Goal: Information Seeking & Learning: Understand process/instructions

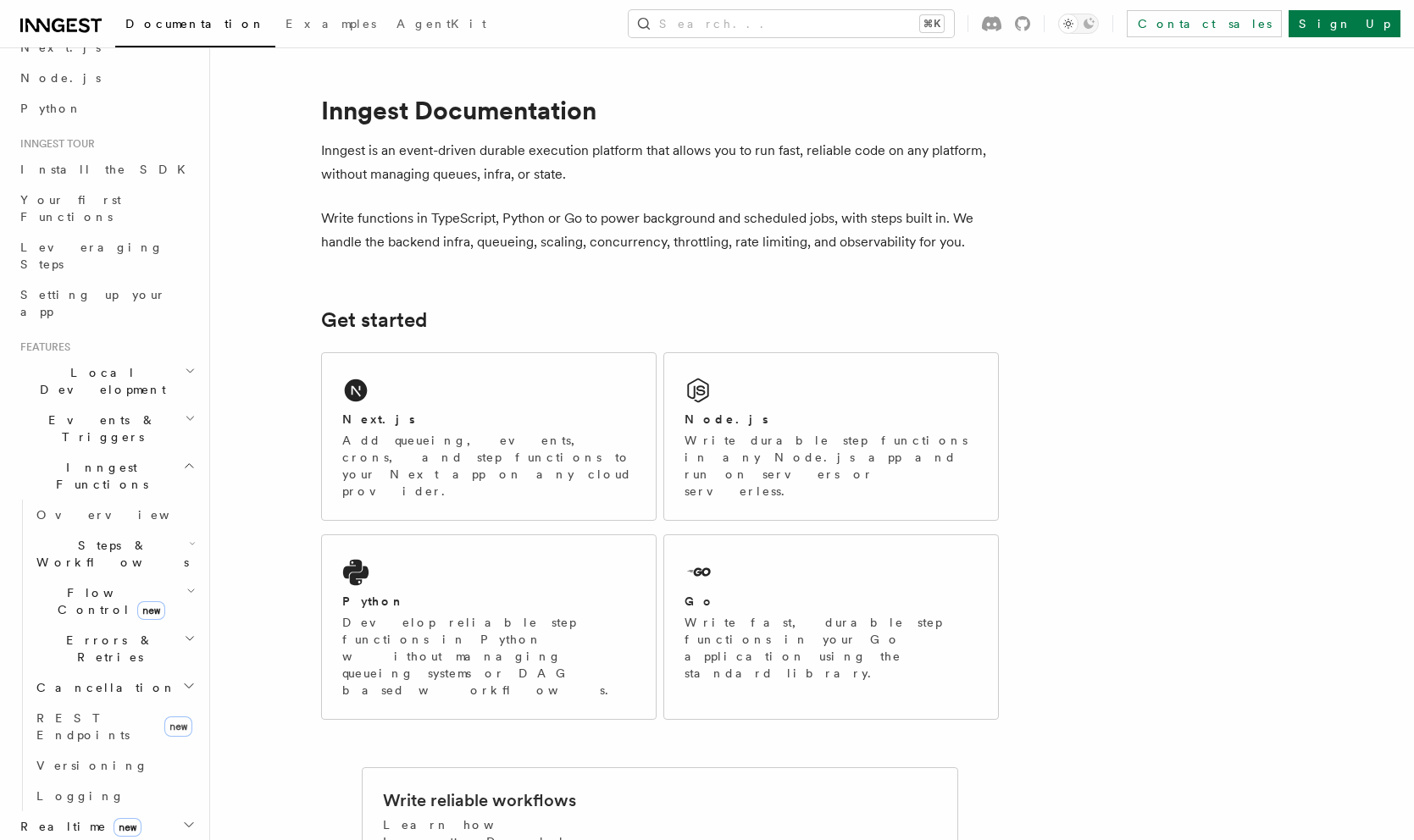
scroll to position [91, 0]
click at [113, 671] on h2 "Cancellation" at bounding box center [114, 685] width 169 height 30
click at [150, 741] on span "Cancel on timeouts" at bounding box center [108, 755] width 111 height 30
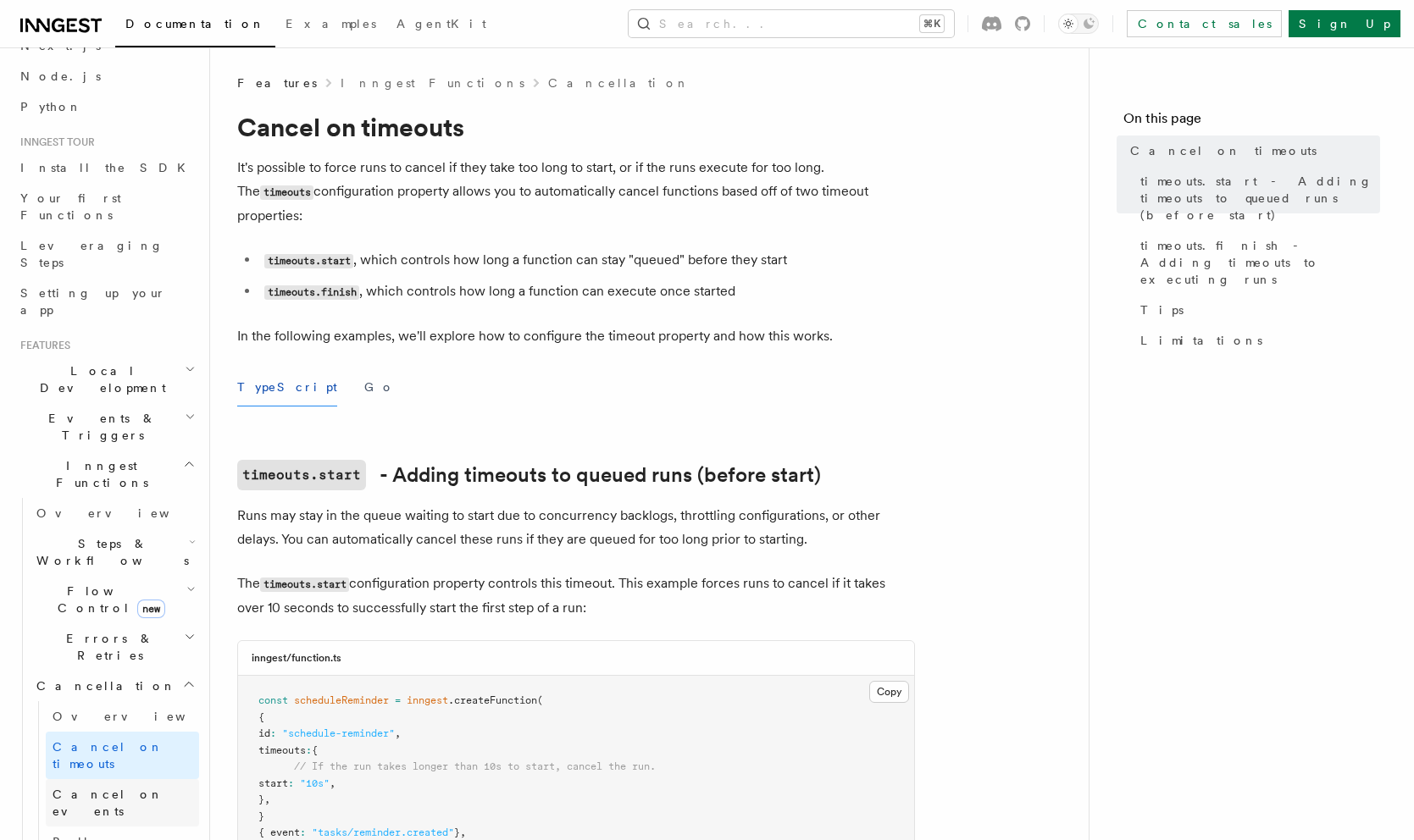
click at [153, 779] on link "Cancel on events" at bounding box center [123, 802] width 153 height 47
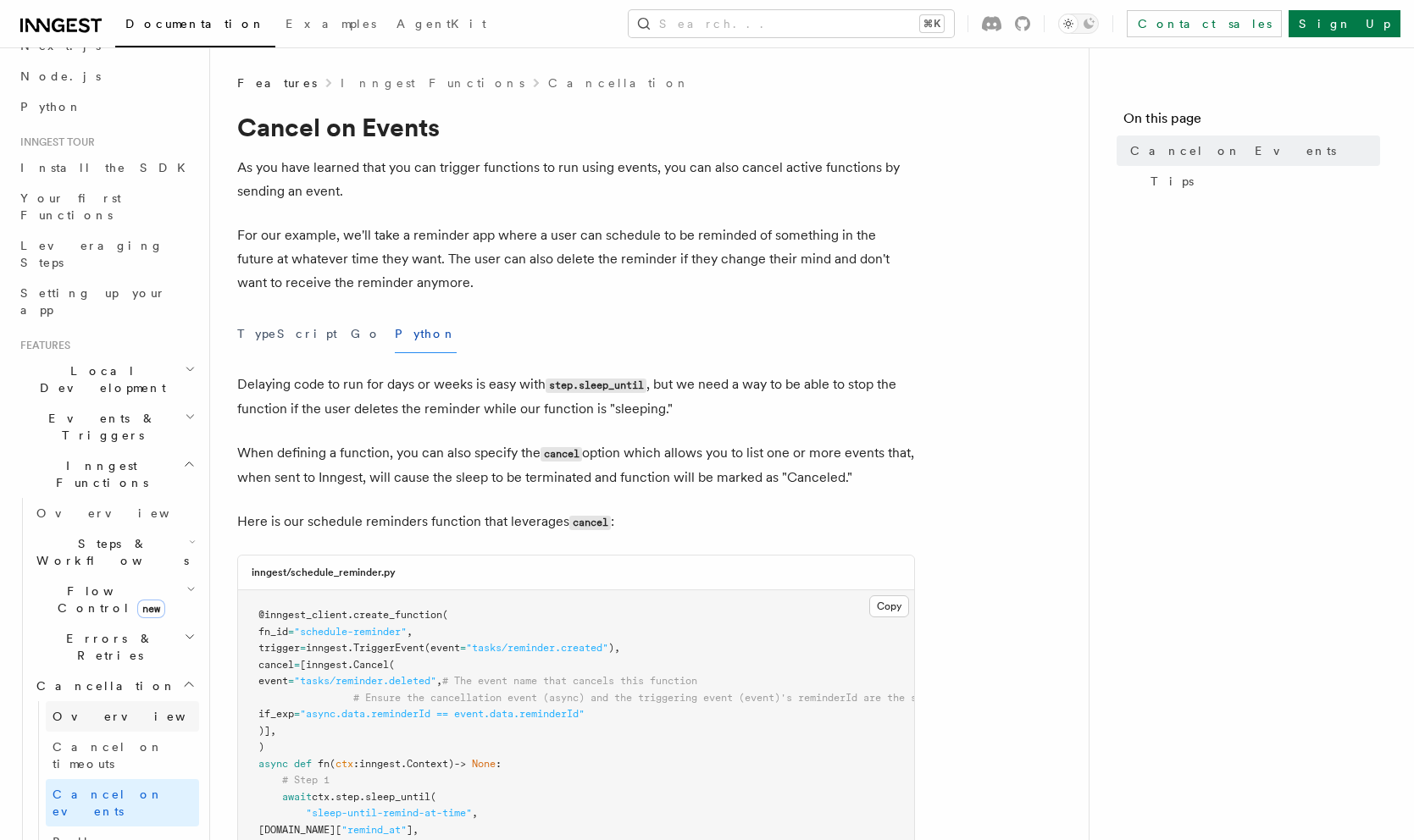
click at [76, 701] on link "Overview" at bounding box center [123, 716] width 153 height 30
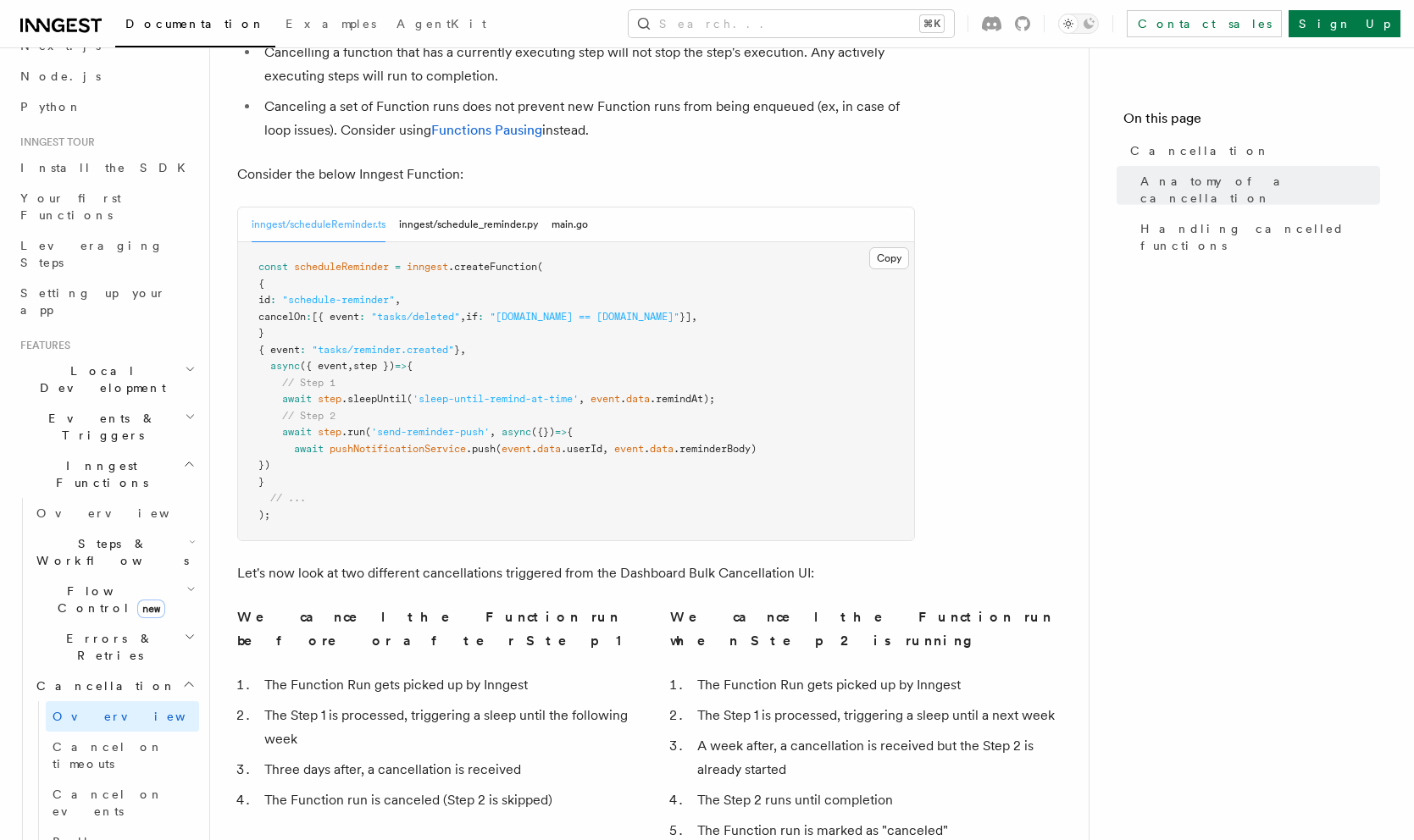
scroll to position [793, 0]
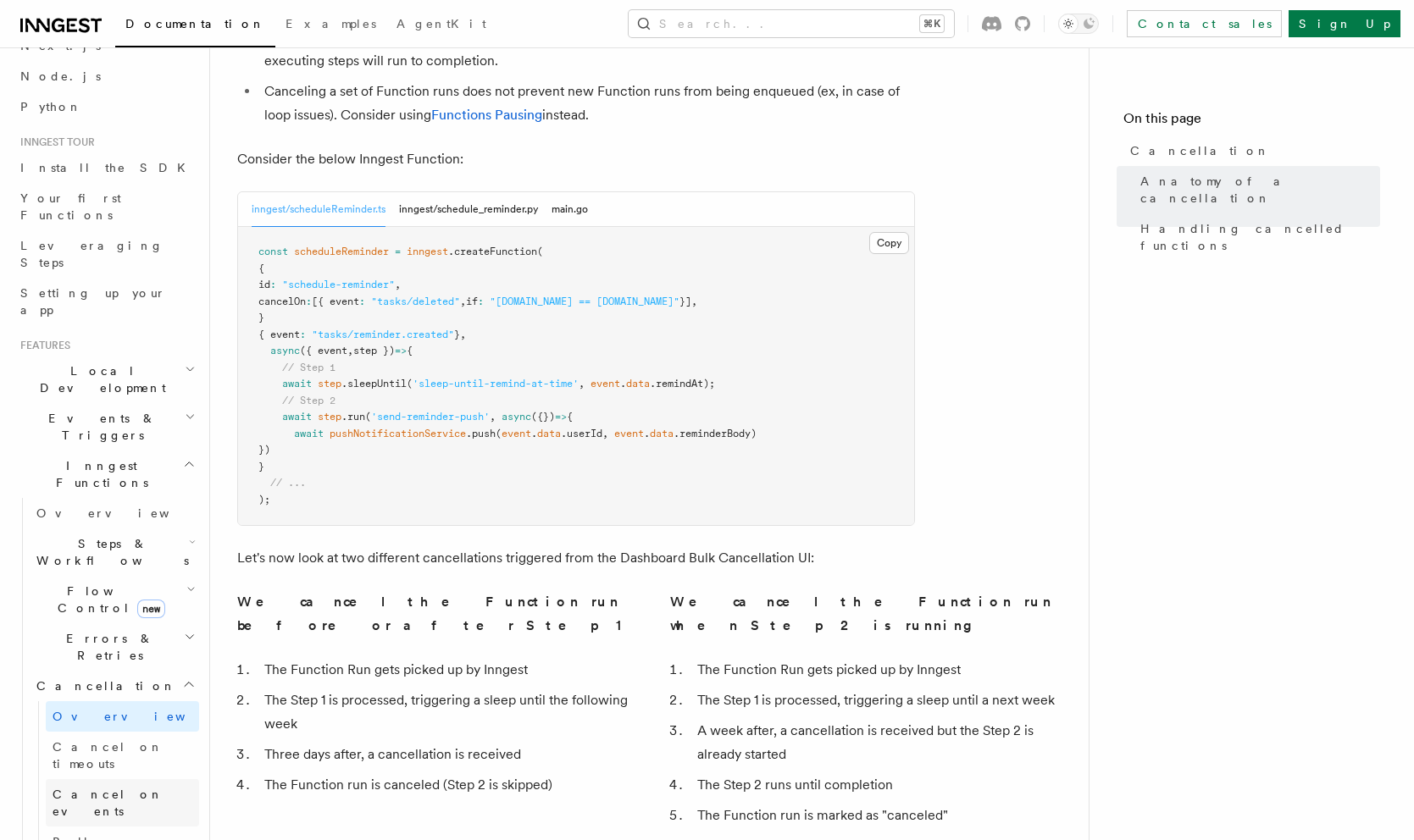
click at [156, 779] on link "Cancel on events" at bounding box center [123, 802] width 153 height 47
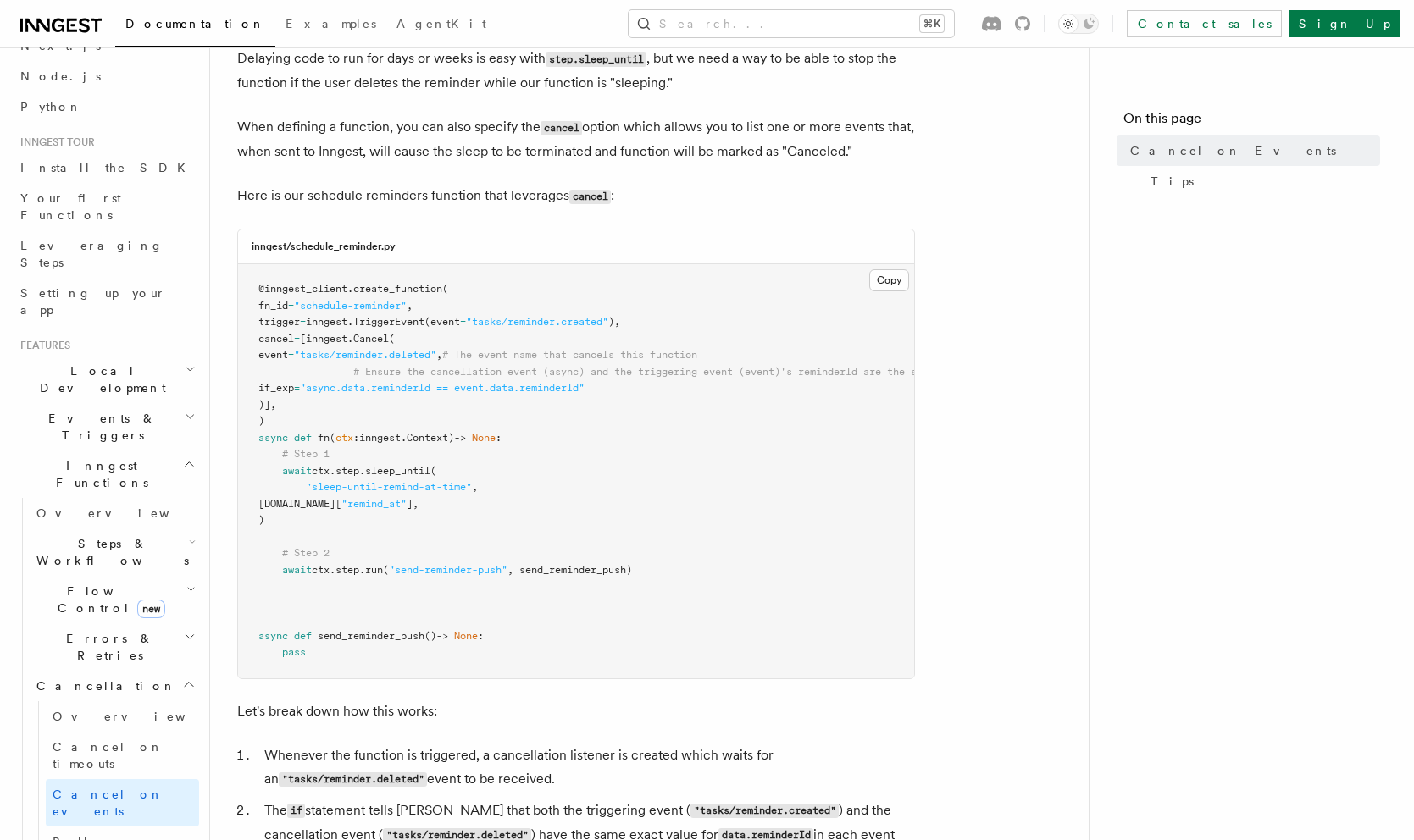
scroll to position [312, 0]
